Goal: Task Accomplishment & Management: Manage account settings

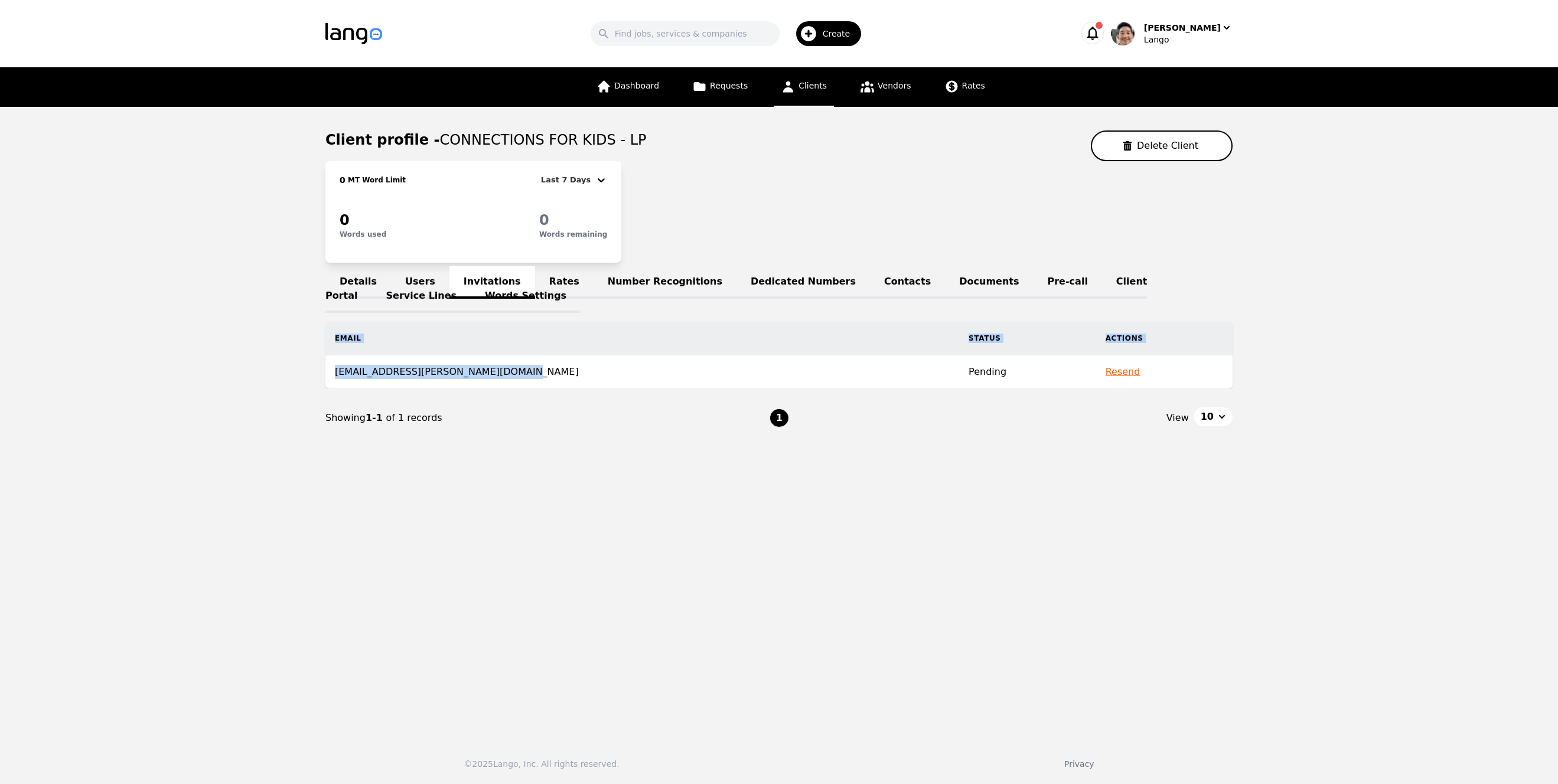
drag, startPoint x: 513, startPoint y: 372, endPoint x: 298, endPoint y: 368, distance: 215.0
click at [298, 368] on main "Client profile - CONNECTIONS FOR KIDS - LP Delete Client 0 MT Word Limit Last 7…" at bounding box center [779, 418] width 1558 height 622
drag, startPoint x: 559, startPoint y: 472, endPoint x: 473, endPoint y: 363, distance: 138.8
click at [558, 471] on main "Client profile - CONNECTIONS FOR KIDS - LP Delete Client 0 MT Word Limit Last 7…" at bounding box center [779, 418] width 1558 height 622
drag, startPoint x: 494, startPoint y: 372, endPoint x: 335, endPoint y: 375, distance: 159.0
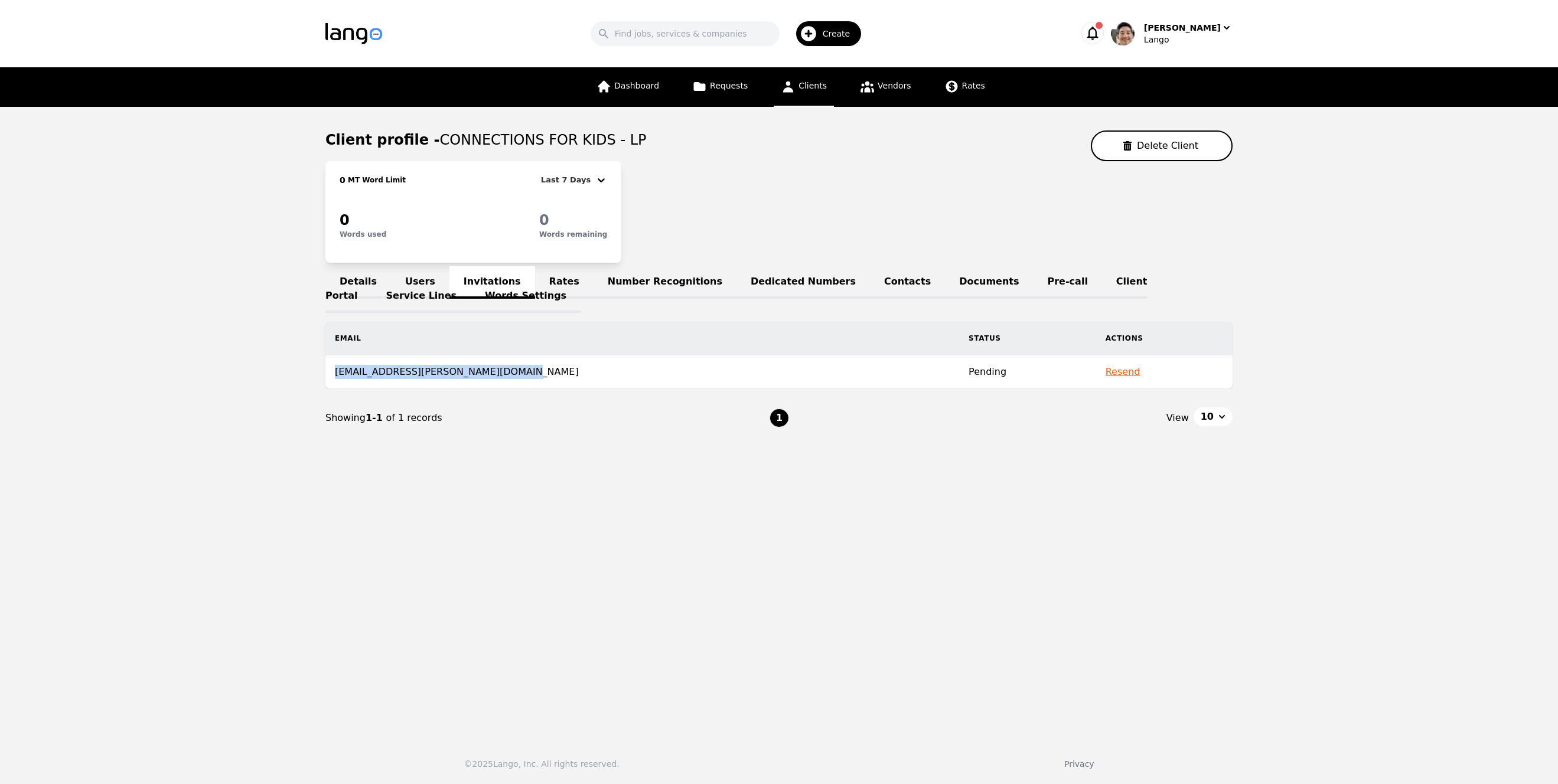
click at [335, 375] on td "jgreen-foley@connectionsforkids.org" at bounding box center [642, 372] width 634 height 34
copy td "jgreen-foley@connectionsforkids.org"
drag, startPoint x: 1036, startPoint y: 552, endPoint x: 1030, endPoint y: 546, distance: 8.5
click at [1035, 551] on main "Client profile - CONNECTIONS FOR KIDS - LP Delete Client 0 MT Word Limit Last 7…" at bounding box center [779, 418] width 1558 height 622
click at [436, 279] on link "Users" at bounding box center [420, 282] width 58 height 32
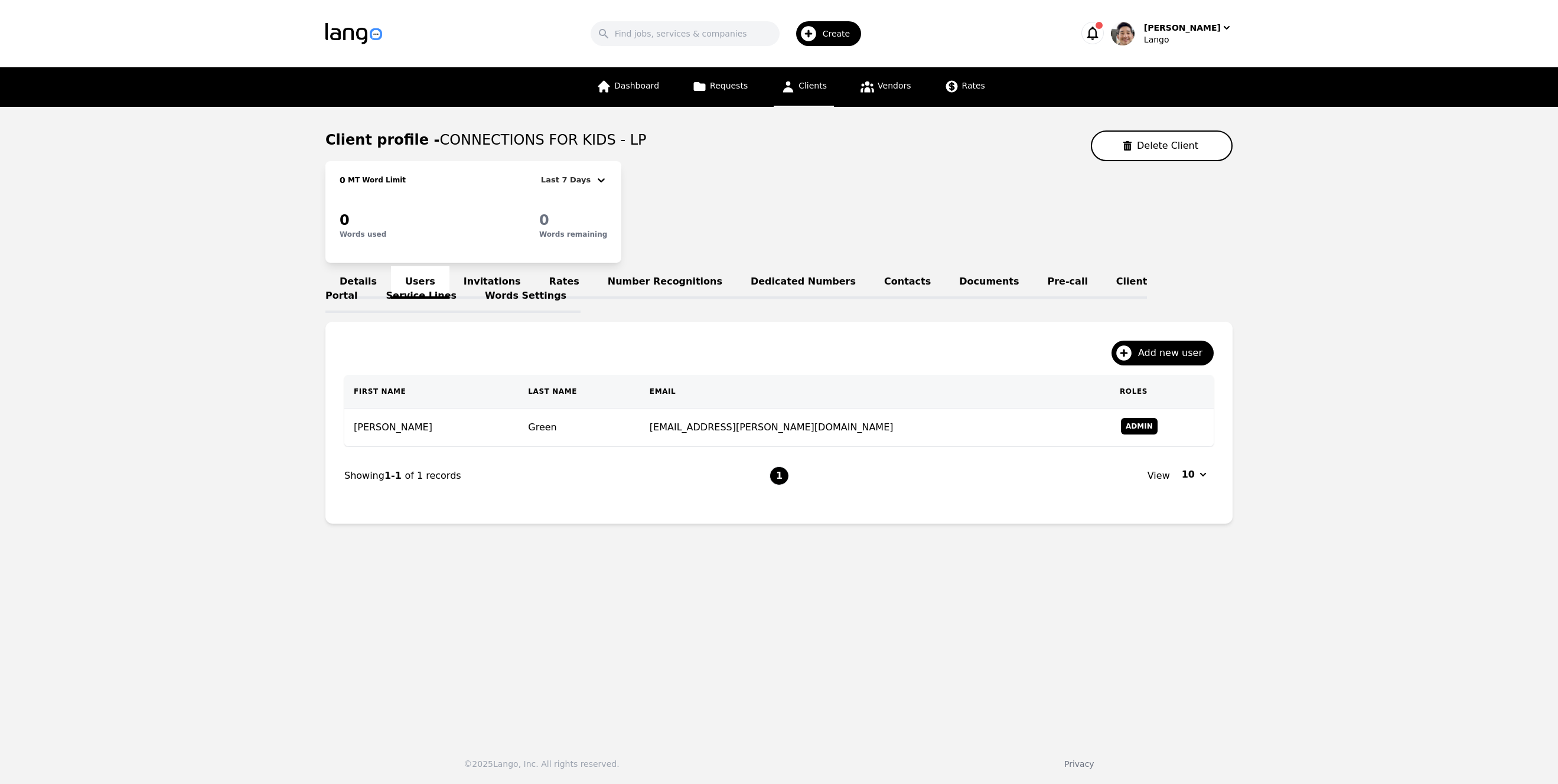
click at [483, 282] on link "Invitations" at bounding box center [492, 282] width 86 height 32
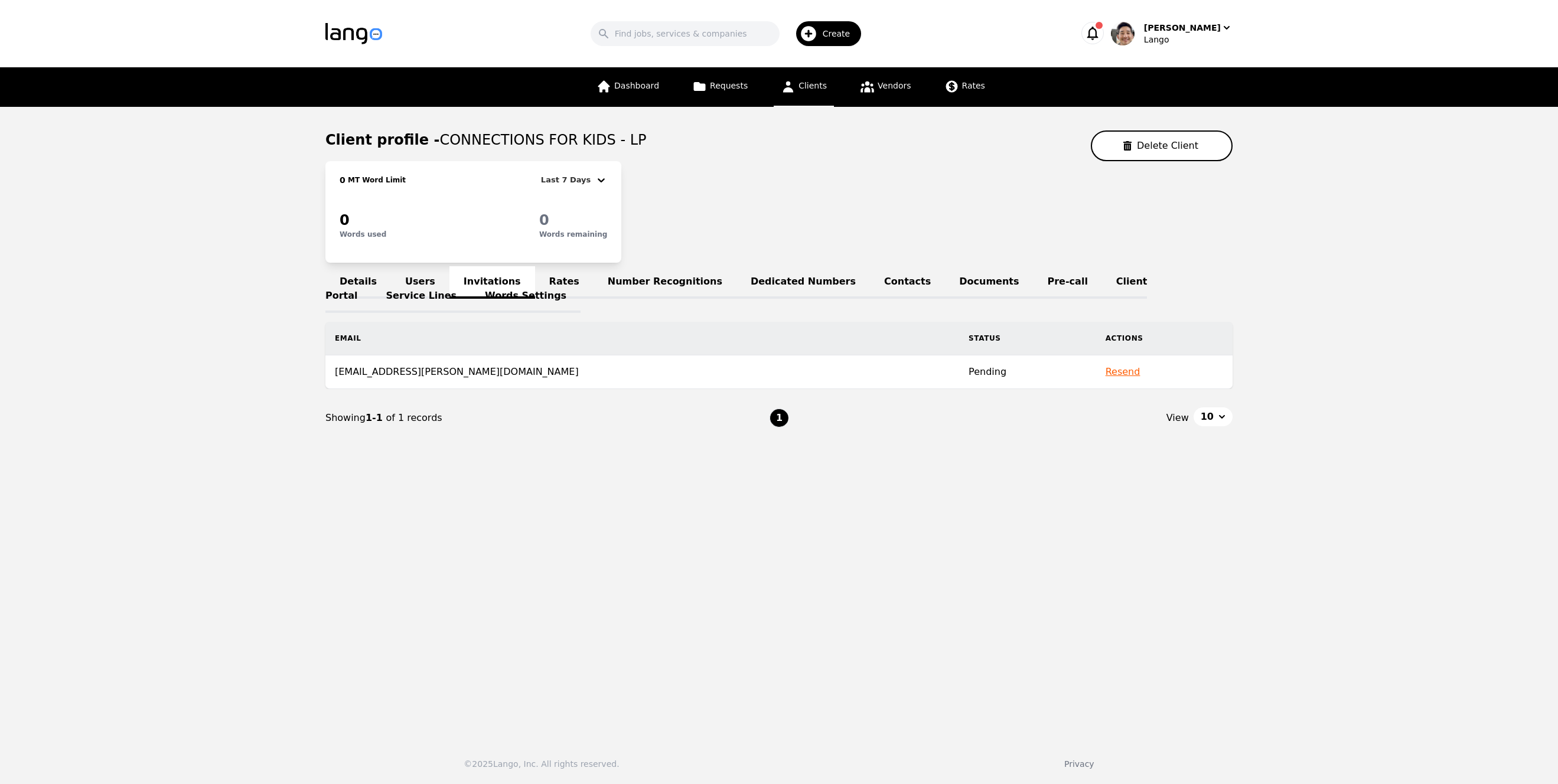
click at [429, 277] on link "Users" at bounding box center [420, 282] width 58 height 32
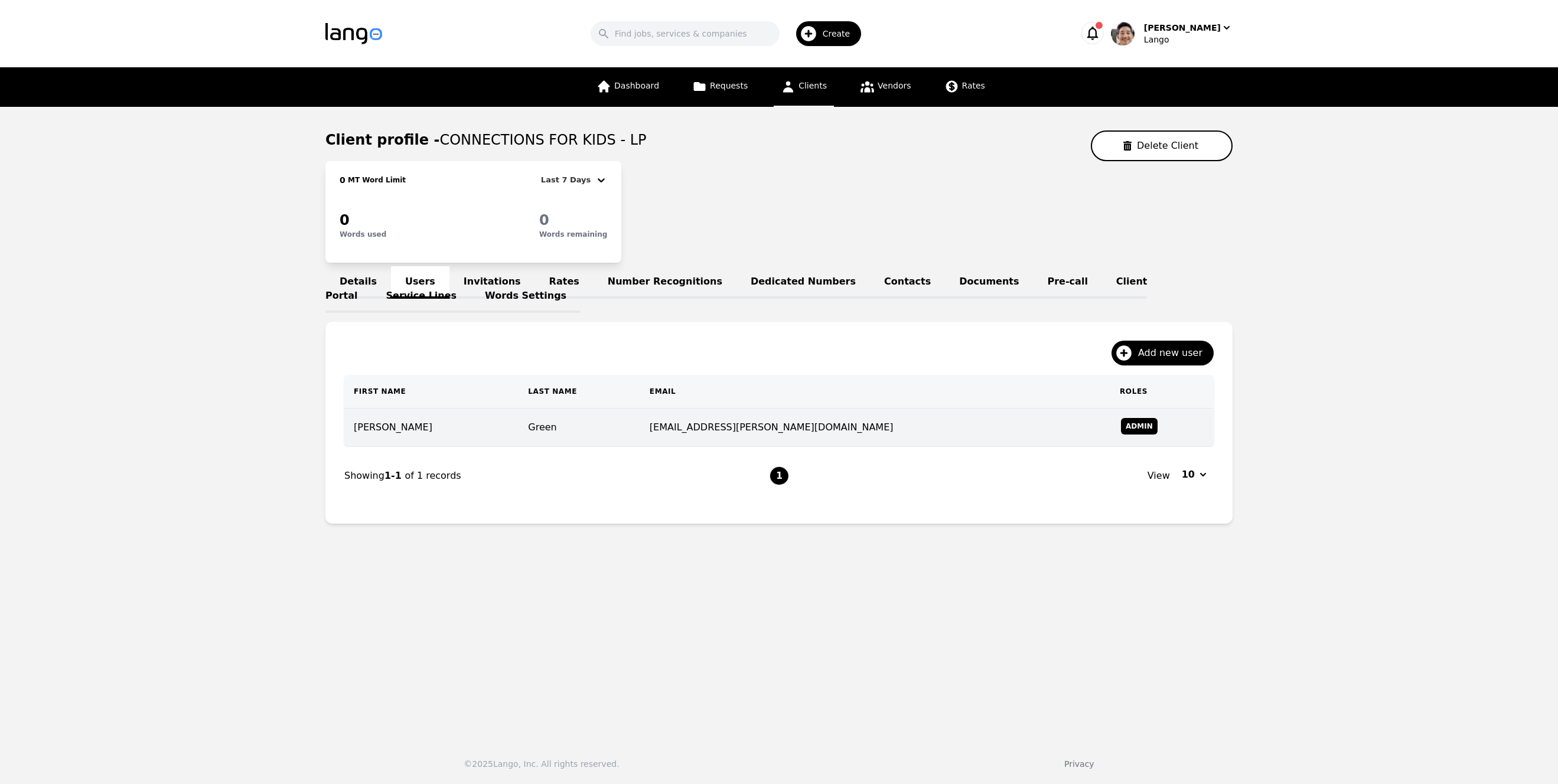
click at [499, 432] on td "Jessica" at bounding box center [431, 427] width 174 height 38
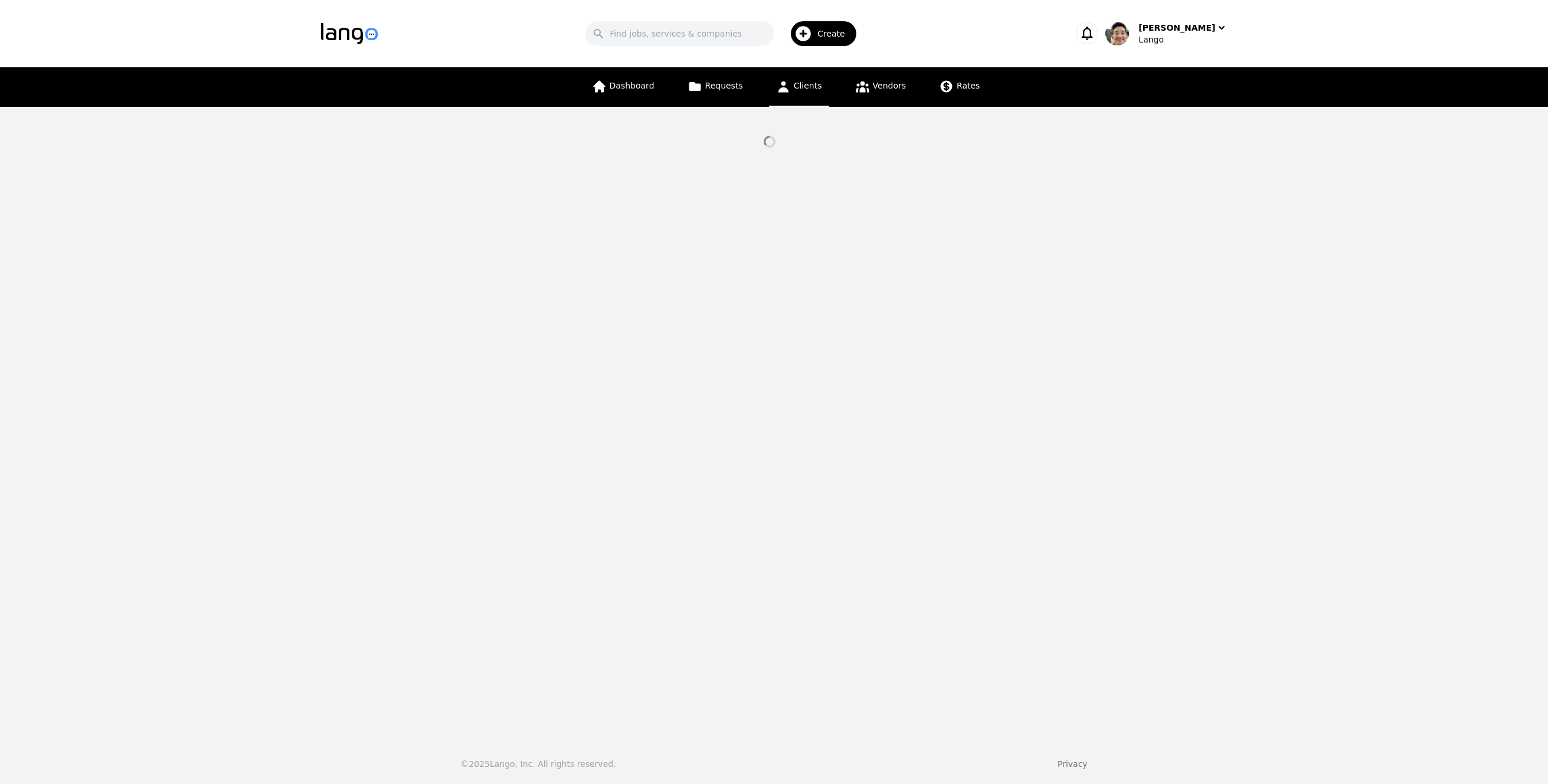
select select "active"
